Goal: Information Seeking & Learning: Learn about a topic

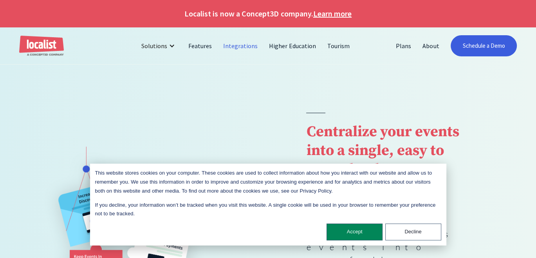
click at [241, 47] on link "Integrations" at bounding box center [241, 45] width 46 height 19
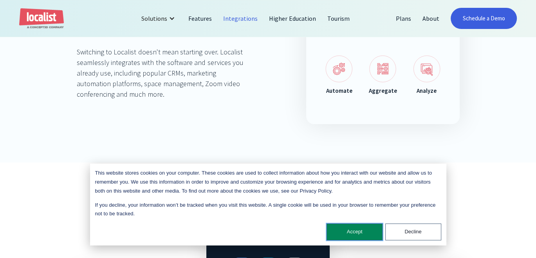
click at [359, 230] on button "Accept" at bounding box center [355, 232] width 56 height 17
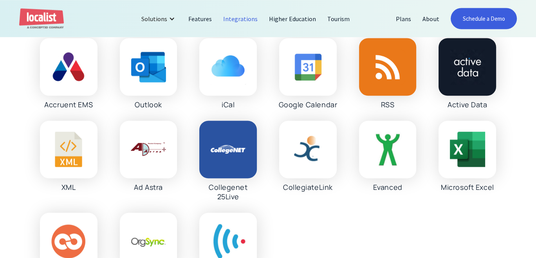
scroll to position [1324, 0]
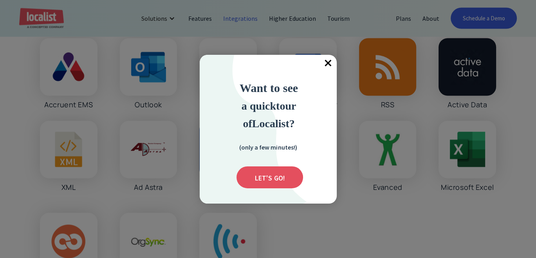
click at [327, 63] on span "×" at bounding box center [328, 63] width 17 height 17
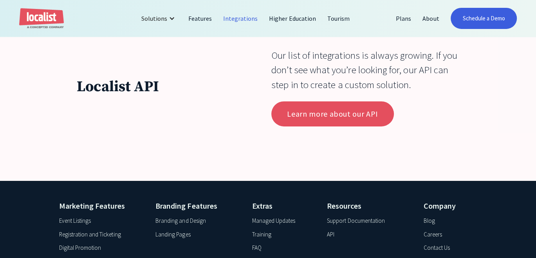
scroll to position [2356, 0]
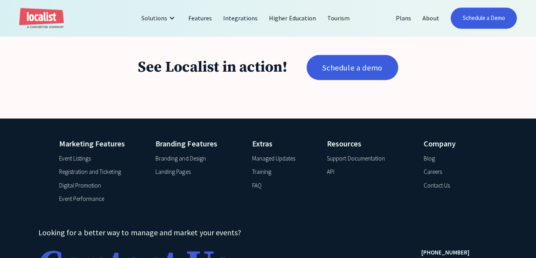
scroll to position [1286, 0]
click at [350, 154] on div "Support Documentation" at bounding box center [356, 158] width 58 height 9
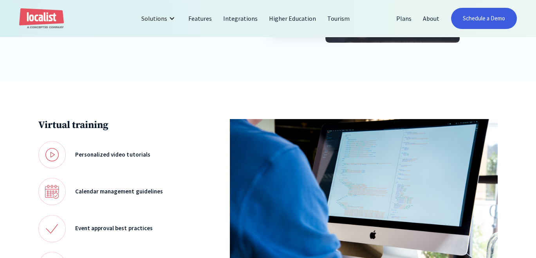
scroll to position [262, 0]
click at [55, 193] on img at bounding box center [51, 191] width 27 height 27
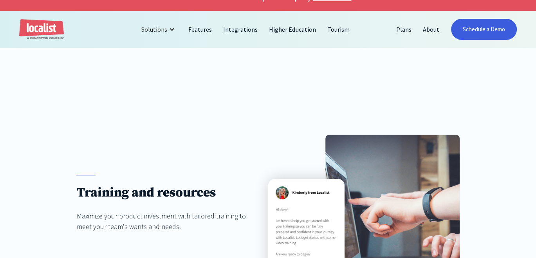
scroll to position [0, 0]
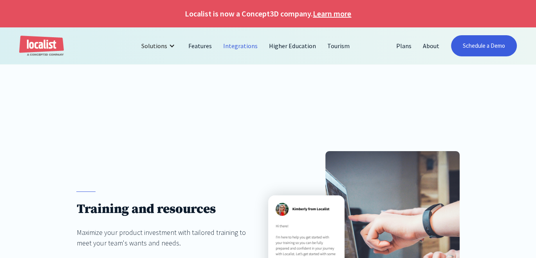
click at [245, 47] on link "Integrations" at bounding box center [241, 45] width 46 height 19
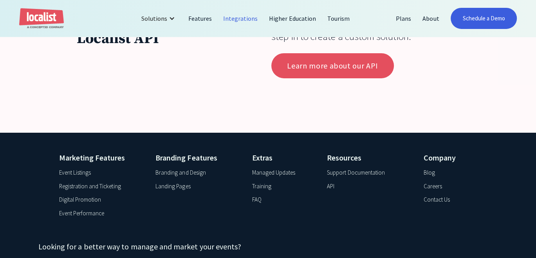
scroll to position [2486, 0]
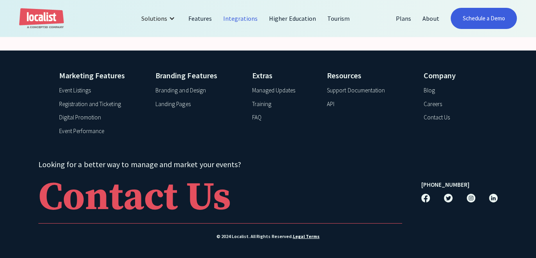
click at [256, 118] on div "FAQ" at bounding box center [256, 117] width 9 height 9
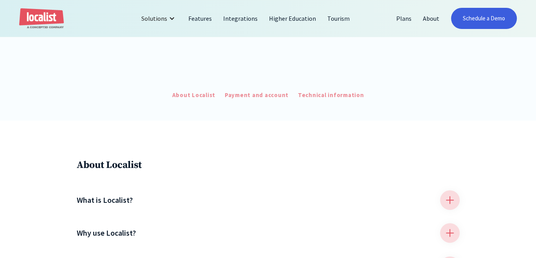
scroll to position [165, 0]
click at [341, 94] on div "Technical information" at bounding box center [331, 95] width 66 height 9
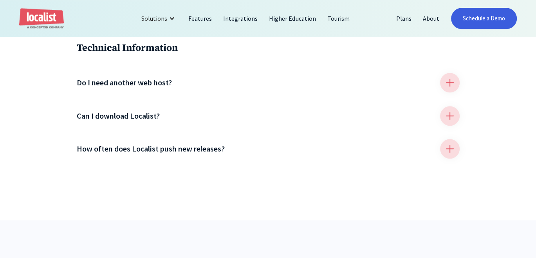
scroll to position [781, 0]
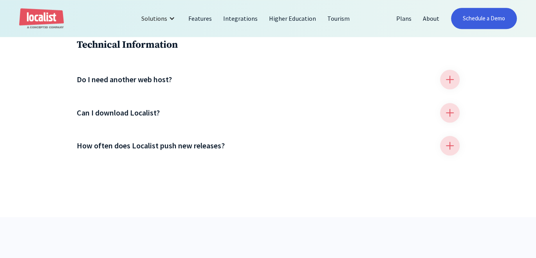
click at [444, 148] on div at bounding box center [450, 146] width 20 height 20
click at [444, 111] on div at bounding box center [450, 113] width 20 height 20
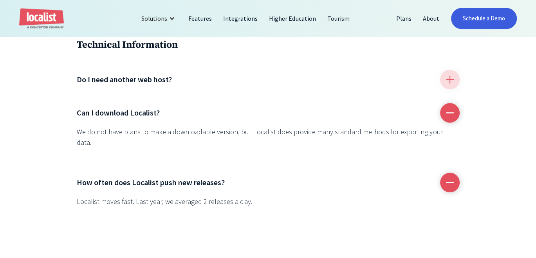
click at [449, 79] on div at bounding box center [450, 80] width 20 height 20
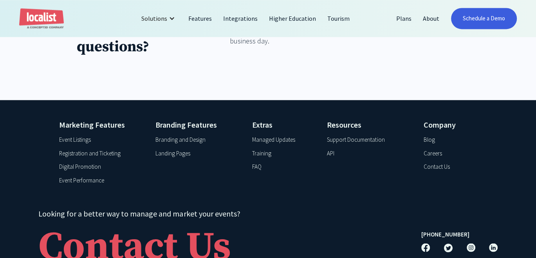
scroll to position [1111, 0]
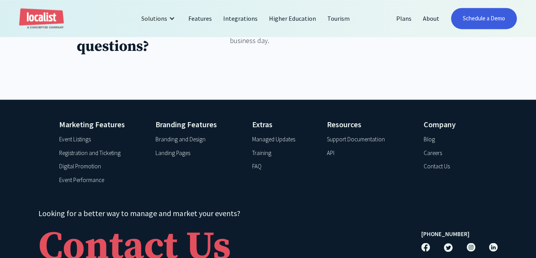
click at [346, 135] on div "Support Documentation" at bounding box center [356, 139] width 58 height 9
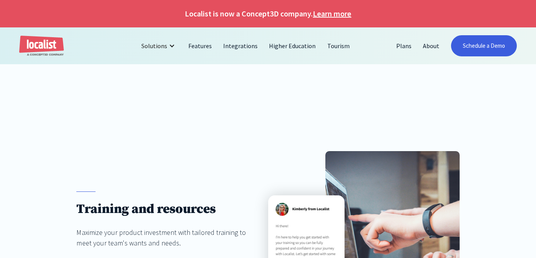
scroll to position [554, 0]
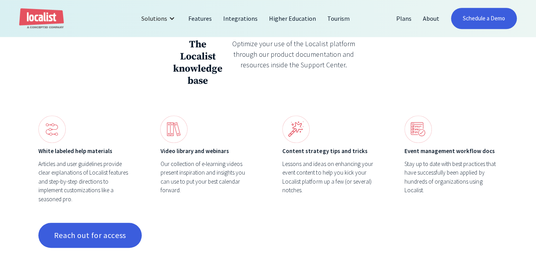
click at [418, 128] on img at bounding box center [418, 129] width 27 height 27
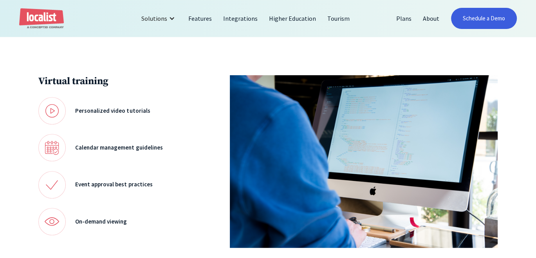
scroll to position [305, 0]
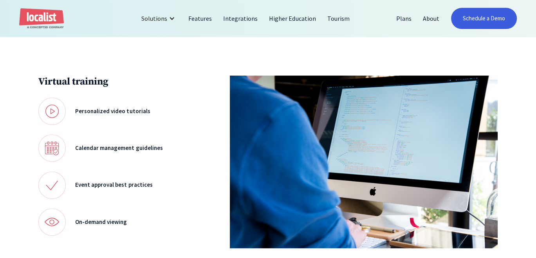
click at [50, 148] on img at bounding box center [51, 147] width 27 height 27
drag, startPoint x: 49, startPoint y: 116, endPoint x: 62, endPoint y: 79, distance: 38.9
click at [49, 115] on img at bounding box center [51, 111] width 27 height 27
click at [53, 111] on img at bounding box center [51, 111] width 27 height 27
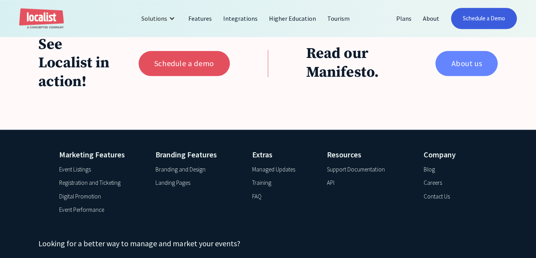
scroll to position [843, 0]
click at [469, 53] on link "About us" at bounding box center [467, 63] width 62 height 25
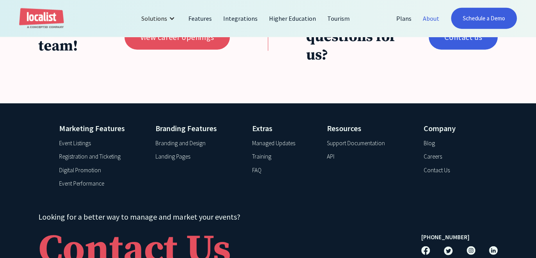
scroll to position [1696, 0]
click at [367, 142] on div "Support Documentation" at bounding box center [356, 143] width 58 height 9
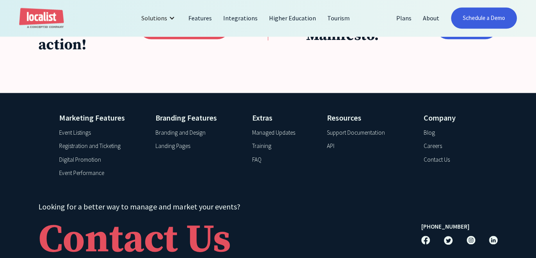
scroll to position [903, 0]
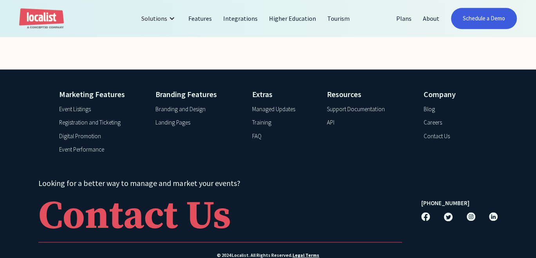
click at [330, 118] on div "API" at bounding box center [330, 122] width 7 height 9
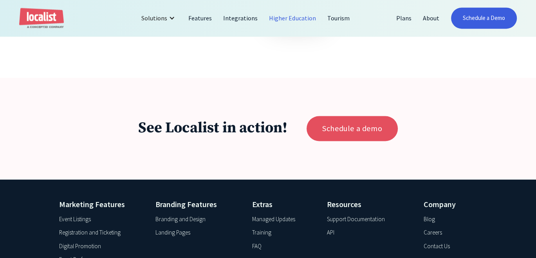
scroll to position [868, 0]
